Goal: Information Seeking & Learning: Learn about a topic

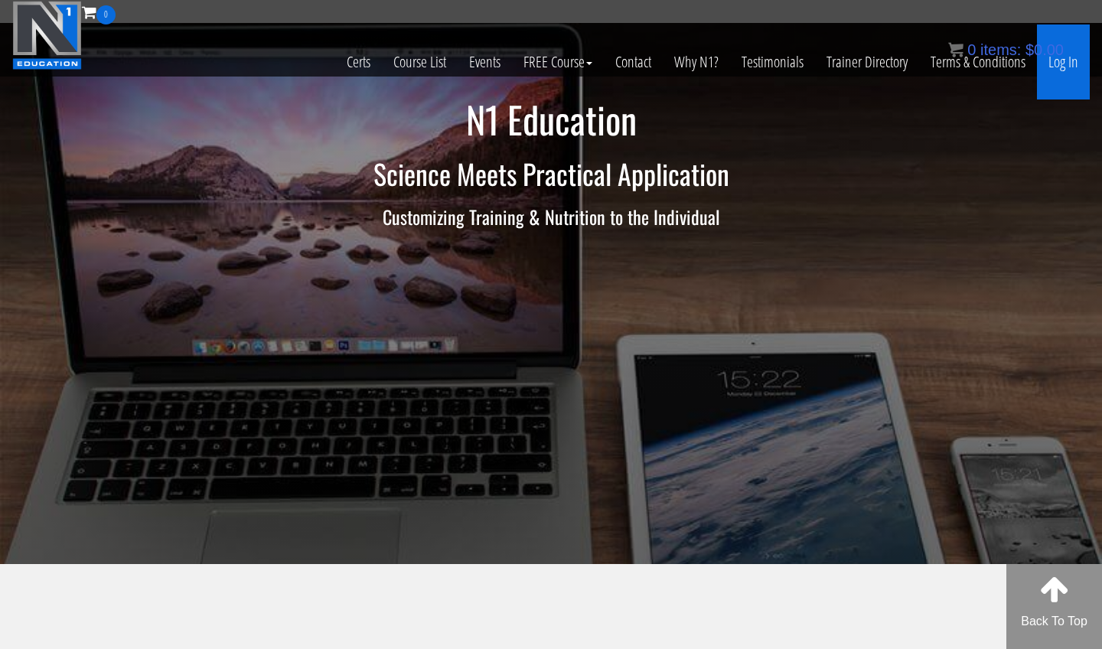
click at [768, 64] on link "Log In" at bounding box center [1063, 61] width 53 height 75
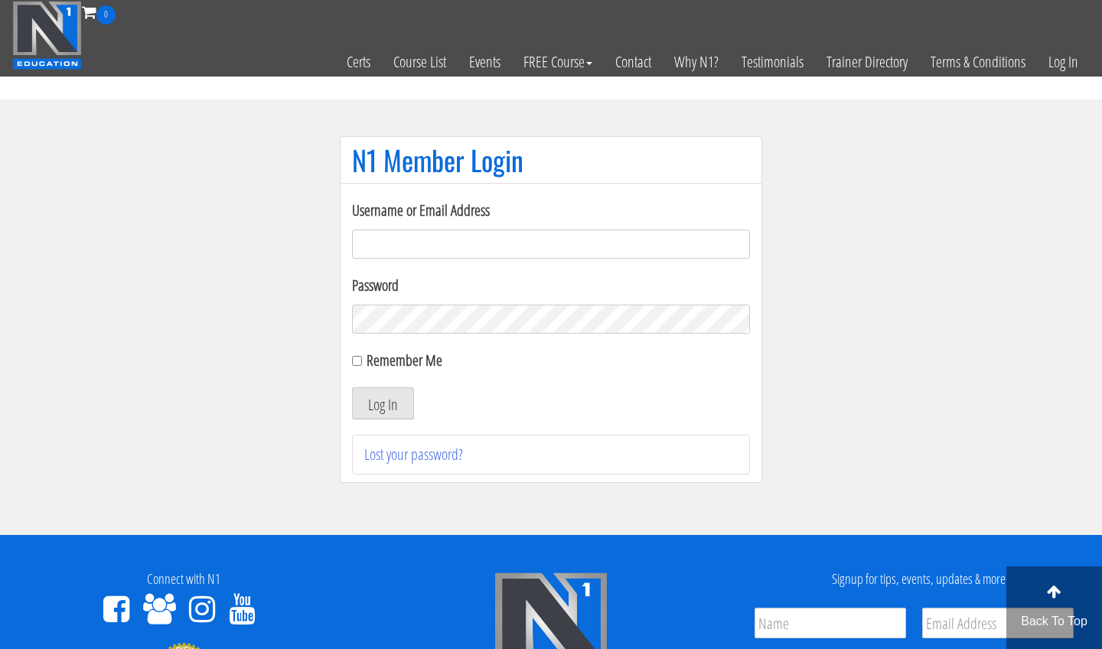
type input "[EMAIL_ADDRESS][DOMAIN_NAME]"
click at [383, 403] on button "Log In" at bounding box center [383, 403] width 62 height 32
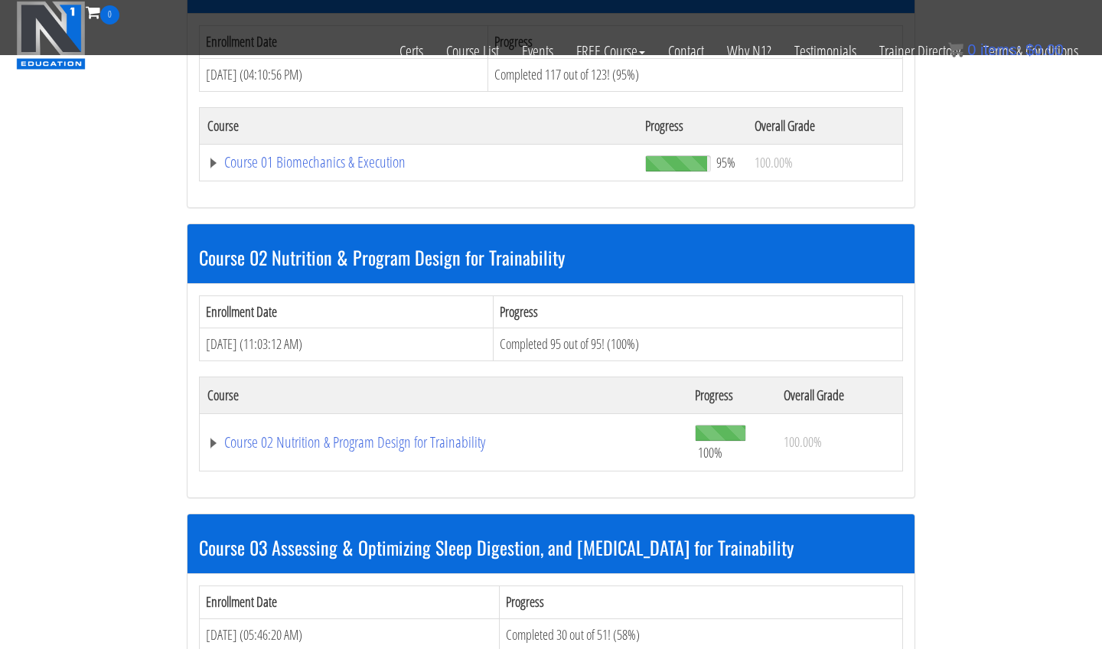
scroll to position [866, 0]
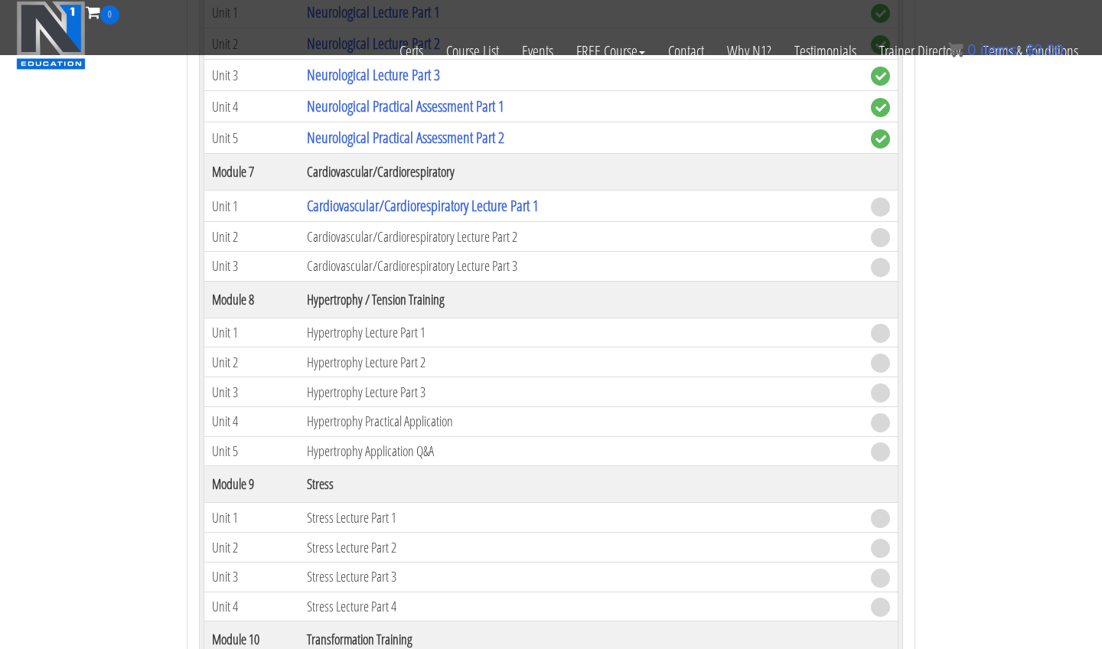
scroll to position [2314, 0]
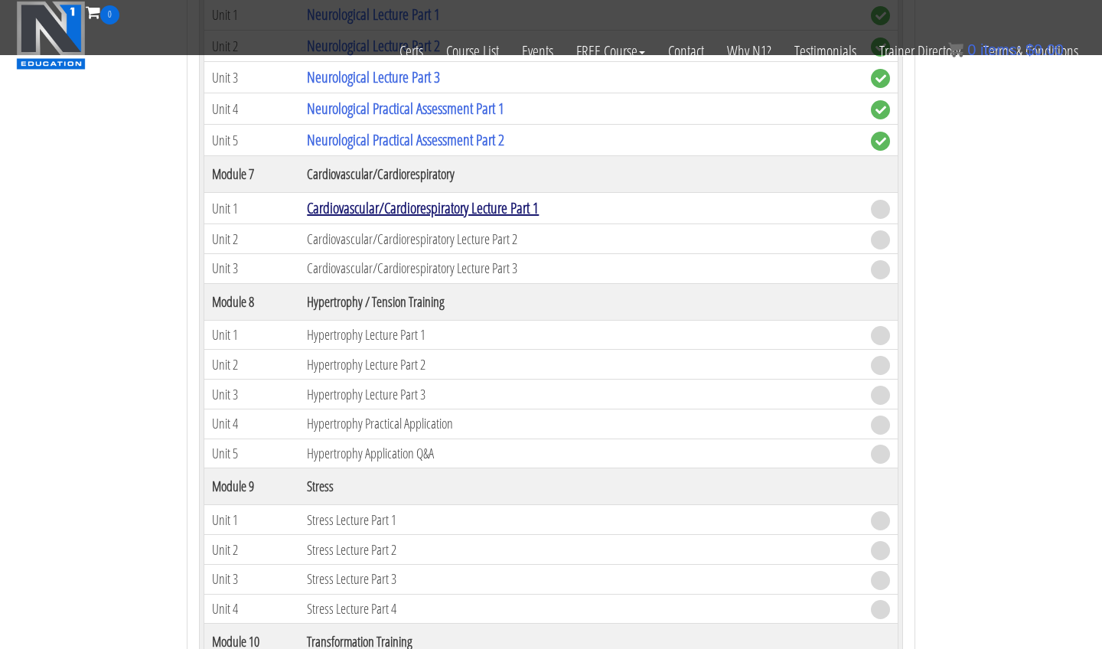
click at [507, 204] on link "Cardiovascular/Cardiorespiratory Lecture Part 1" at bounding box center [423, 207] width 232 height 21
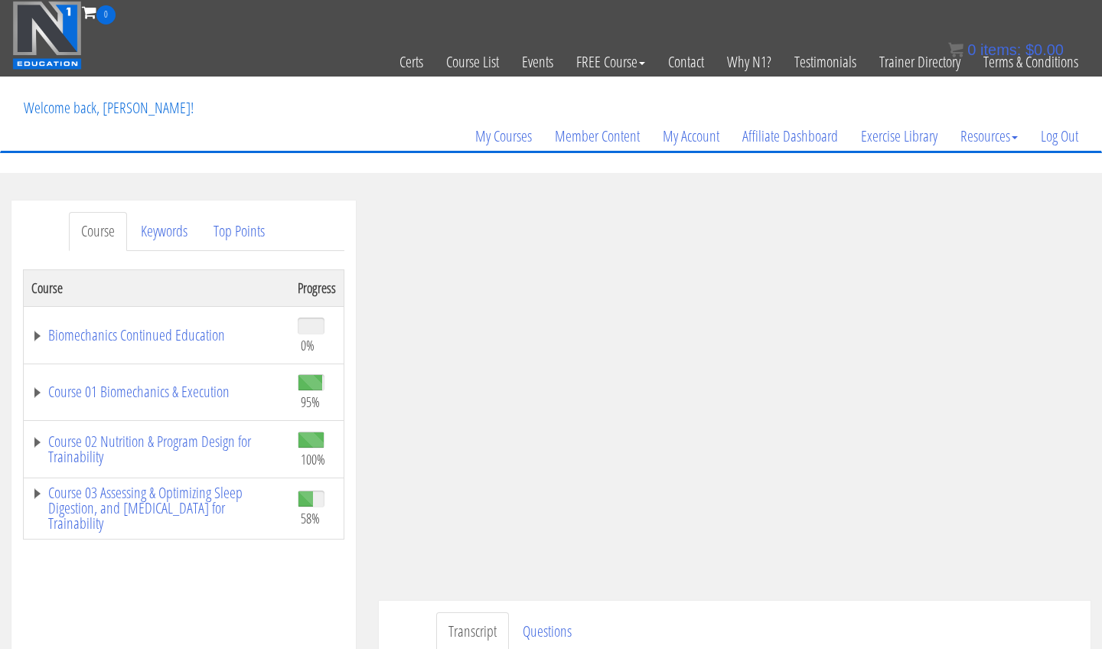
drag, startPoint x: 420, startPoint y: 26, endPoint x: 739, endPoint y: 182, distance: 355.3
click at [739, 182] on section "Course Keywords Top Points Course Progress Biomechanics Continued Education 0% …" at bounding box center [551, 633] width 1102 height 920
click at [199, 510] on link "Course 03 Assessing & Optimizing Sleep Digestion, and Stress Management for Tra…" at bounding box center [156, 508] width 251 height 46
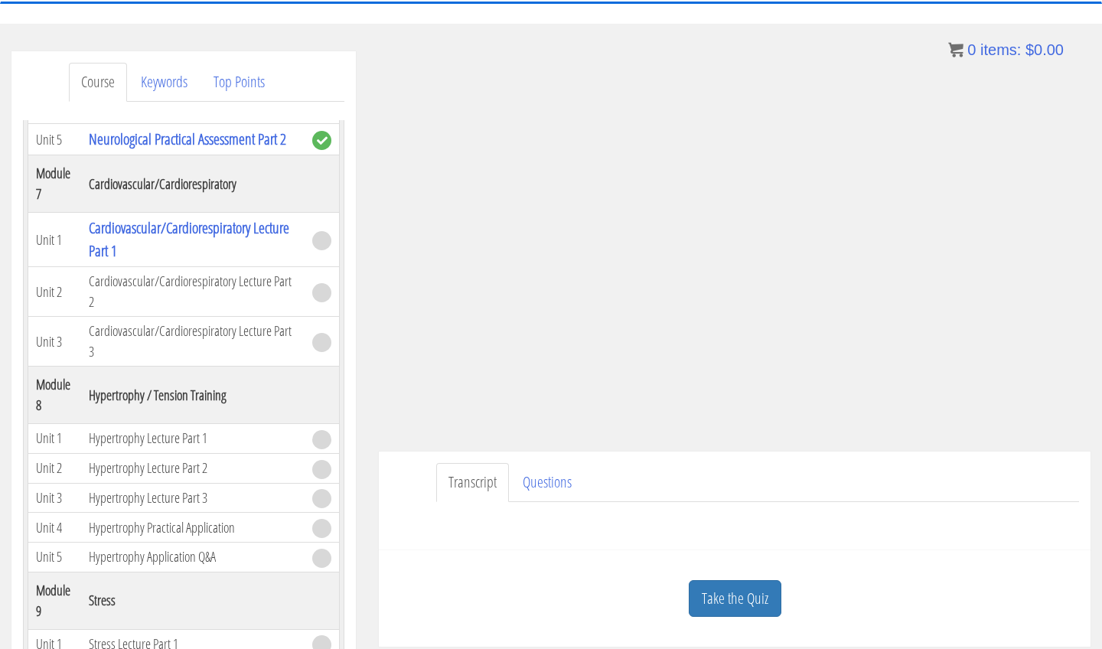
scroll to position [161, 0]
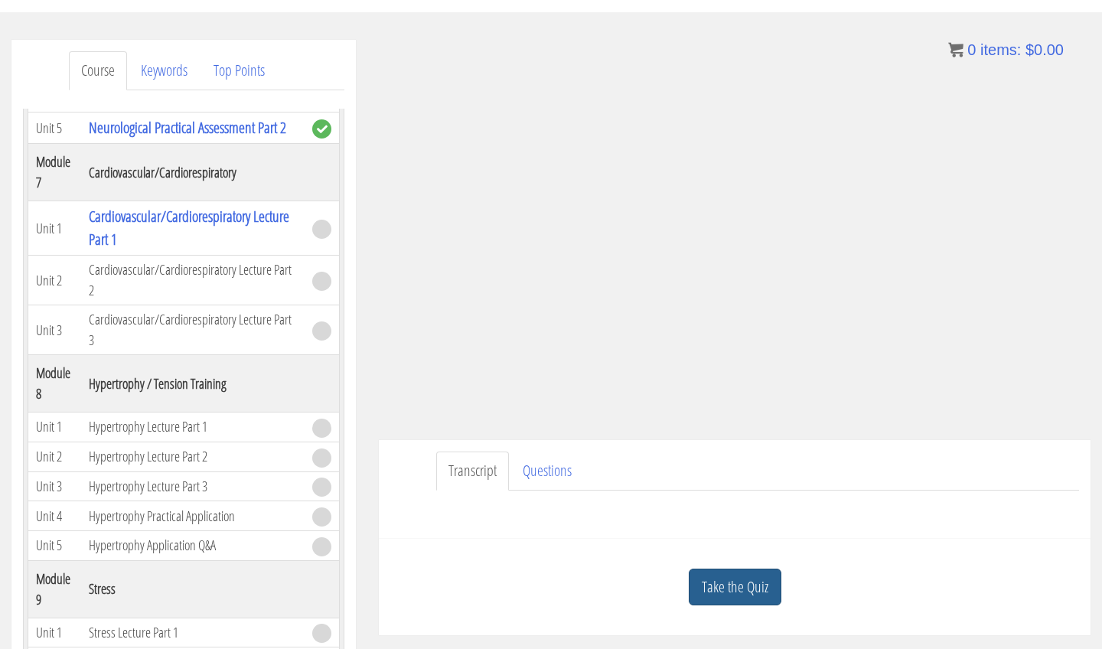
click at [752, 586] on link "Take the Quiz" at bounding box center [735, 588] width 93 height 38
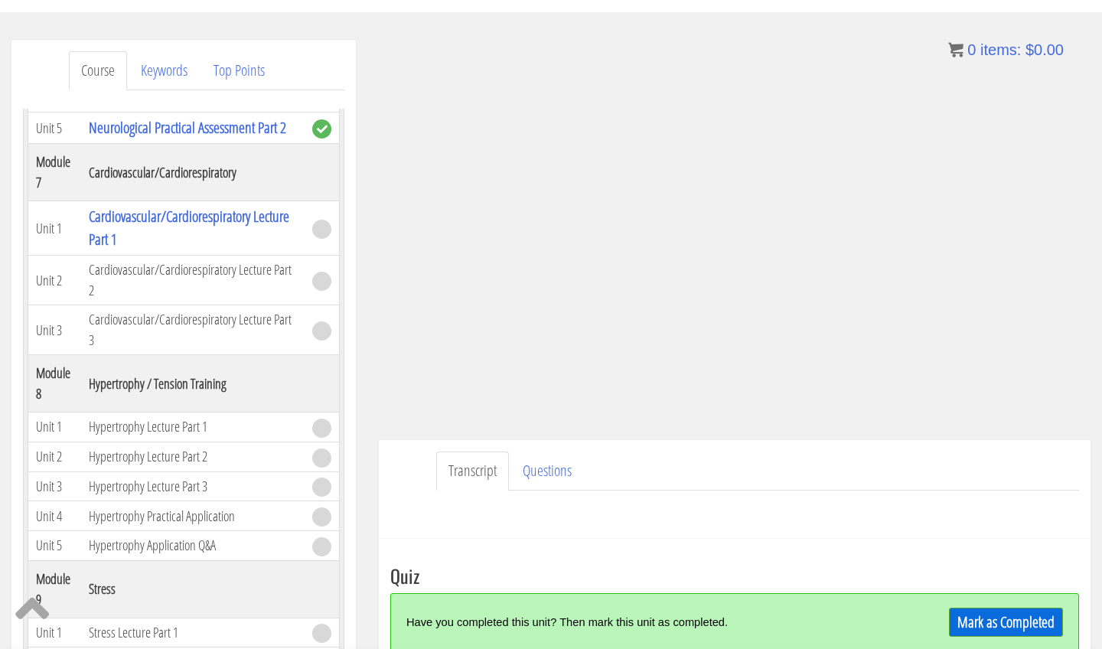
scroll to position [308, 0]
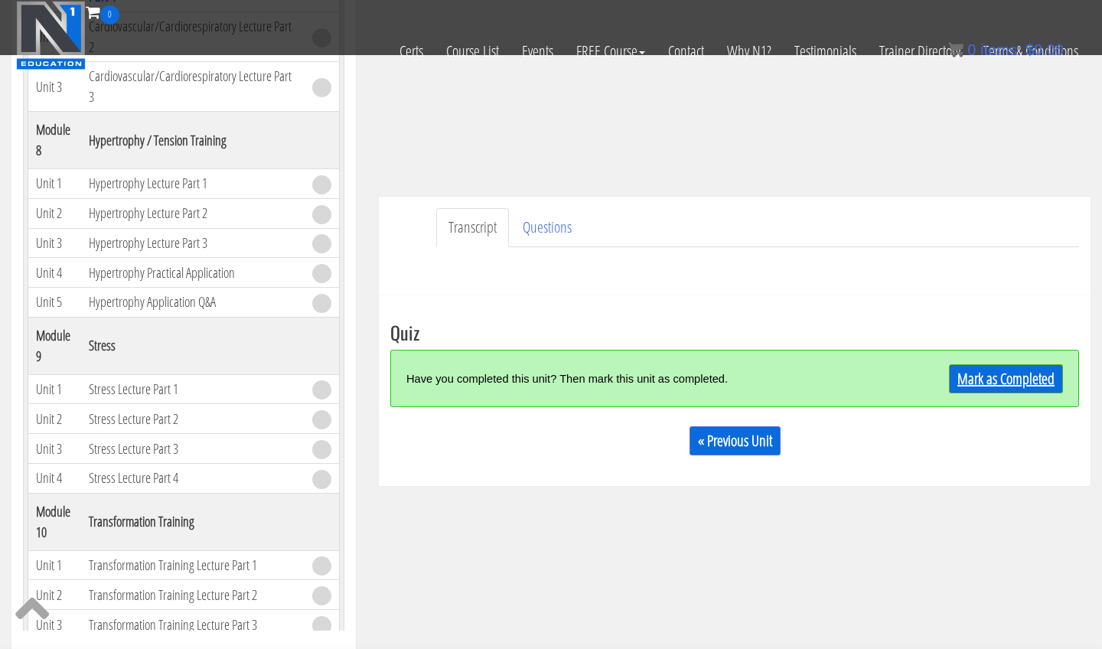
click at [990, 386] on link "Mark as Completed" at bounding box center [1006, 378] width 114 height 29
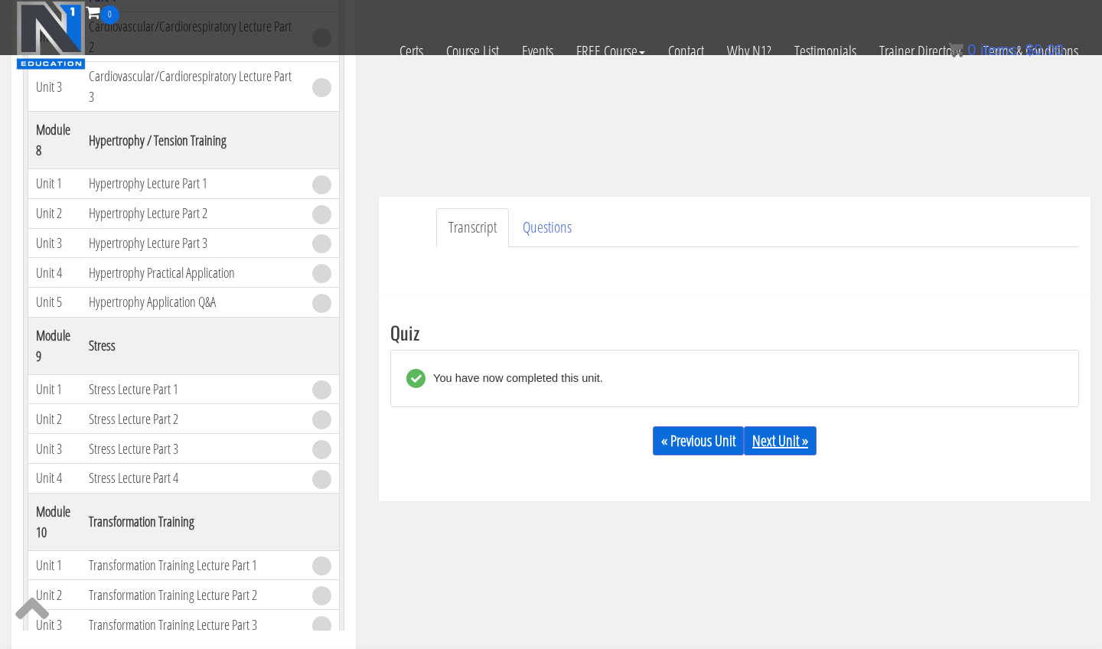
click at [799, 447] on link "Next Unit »" at bounding box center [780, 440] width 73 height 29
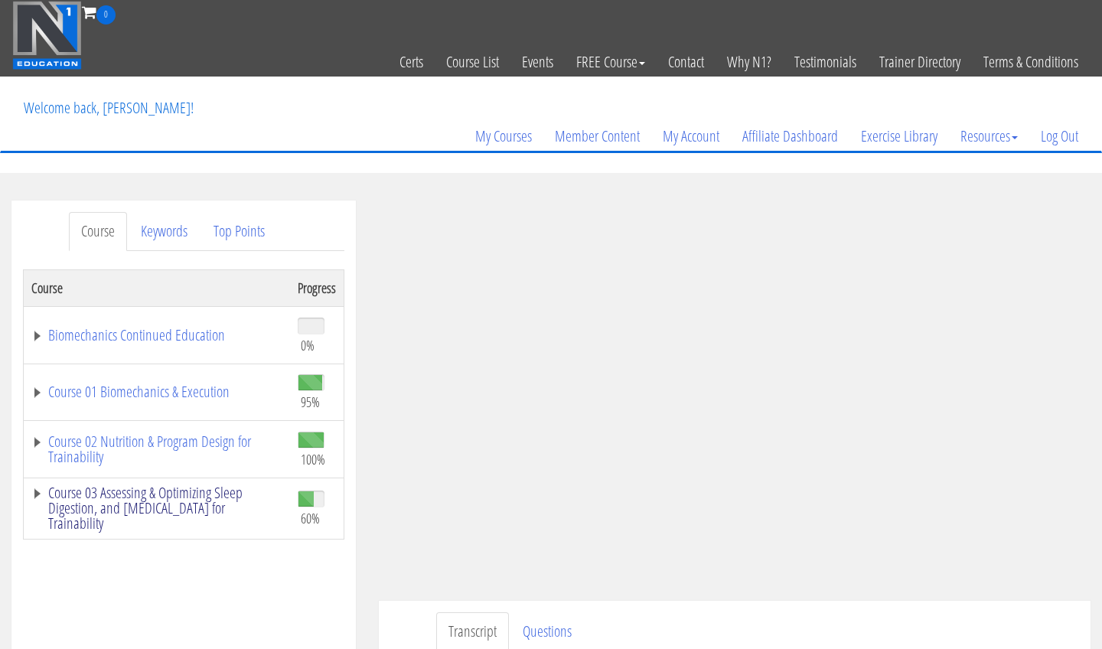
click at [210, 494] on link "Course 03 Assessing & Optimizing Sleep Digestion, and Stress Management for Tra…" at bounding box center [156, 508] width 251 height 46
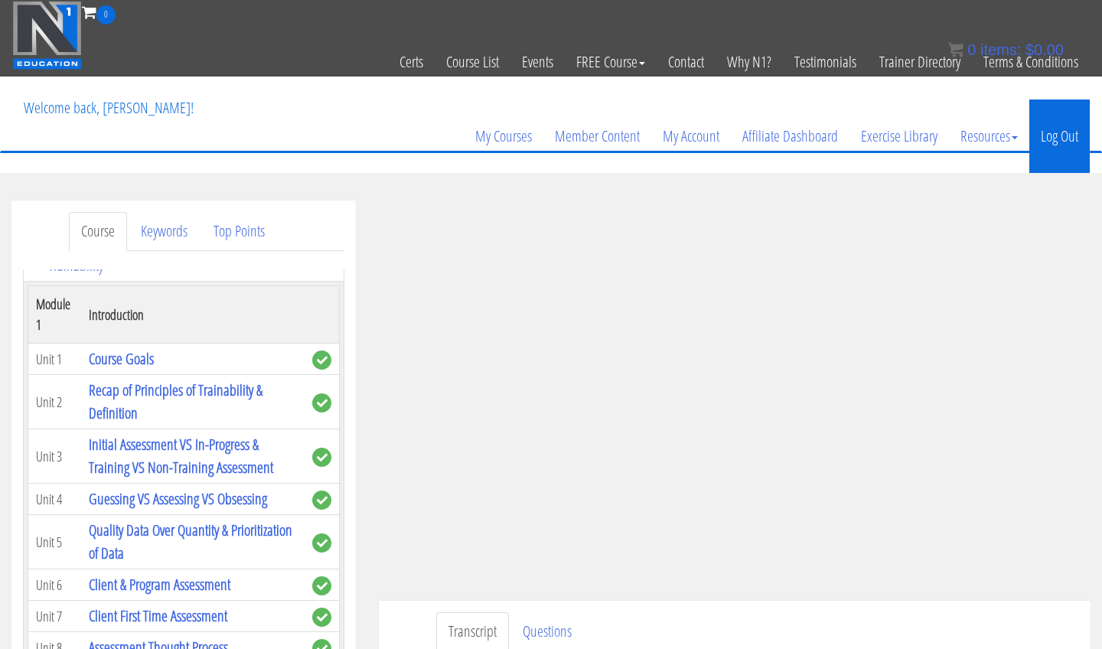
click at [1052, 128] on link "Log Out" at bounding box center [1059, 135] width 60 height 73
